Goal: Information Seeking & Learning: Learn about a topic

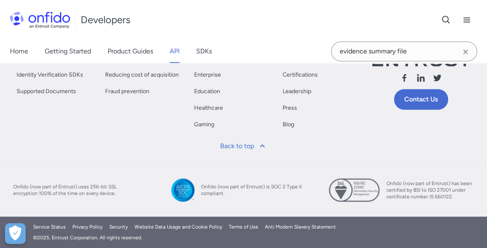
scroll to position [97275, 0]
click at [466, 50] on icon "Clear search field button" at bounding box center [466, 52] width 10 height 10
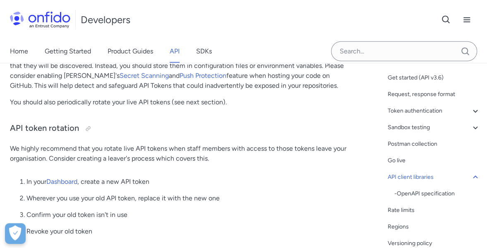
scroll to position [0, 0]
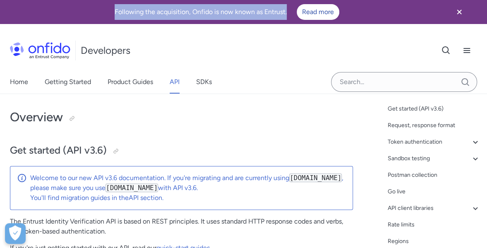
drag, startPoint x: 115, startPoint y: 11, endPoint x: 291, endPoint y: 12, distance: 176.0
click at [291, 12] on div "Following the acquisition, Onfido is now known as Entrust. Read more" at bounding box center [227, 12] width 434 height 16
copy div "Following the acquisition, Onfido is now known as Entrust."
click at [464, 10] on icon "Close banner" at bounding box center [460, 12] width 10 height 10
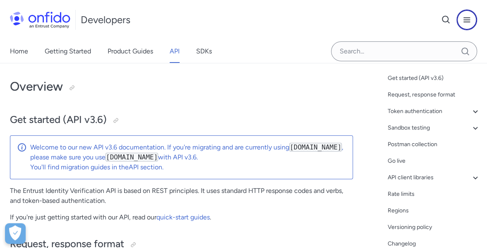
click at [470, 19] on icon "Open navigation menu button" at bounding box center [467, 20] width 10 height 10
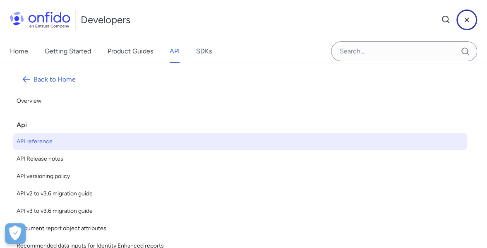
click at [470, 19] on icon "Close menu navigation button" at bounding box center [467, 20] width 10 height 10
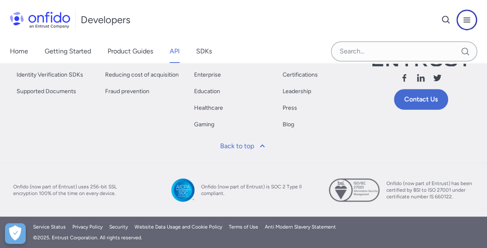
scroll to position [96913, 0]
click at [22, 51] on link "Home" at bounding box center [19, 51] width 18 height 23
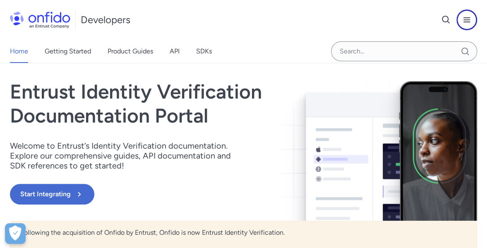
click at [465, 24] on icon "Open navigation menu button" at bounding box center [467, 20] width 10 height 10
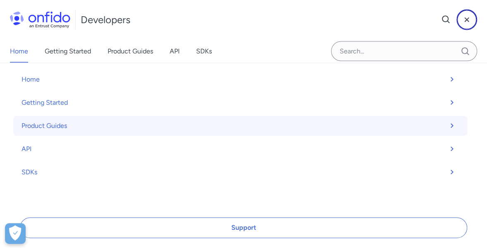
scroll to position [800, 0]
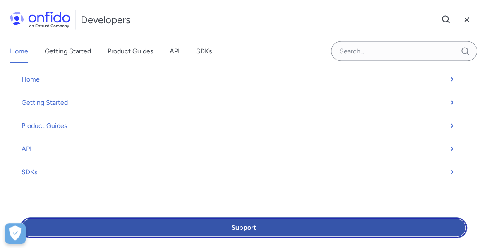
click at [292, 220] on link "Support" at bounding box center [244, 227] width 448 height 21
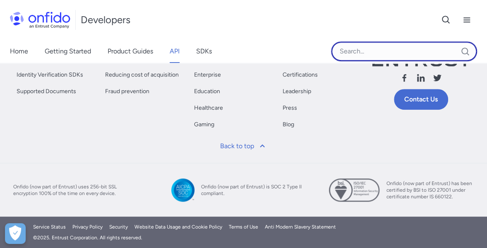
click at [354, 55] on input "Onfido search input field" at bounding box center [404, 51] width 146 height 20
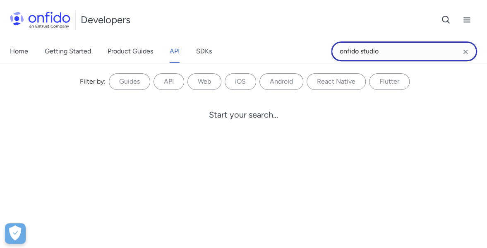
type input "onfido studio"
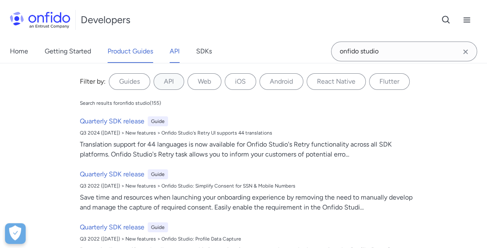
click at [127, 53] on link "Product Guides" at bounding box center [131, 51] width 46 height 23
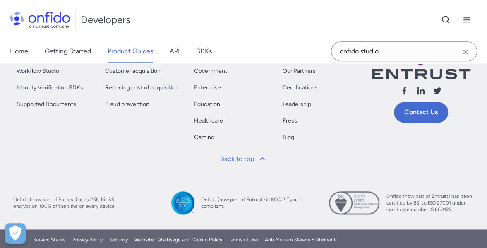
scroll to position [413, 0]
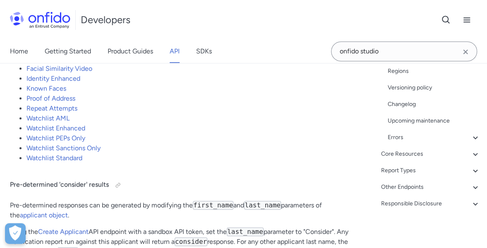
scroll to position [1993, 0]
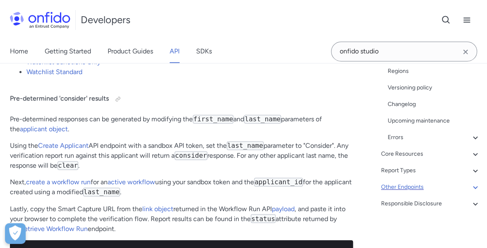
click at [395, 186] on div "Other Endpoints" at bounding box center [430, 187] width 99 height 10
